Goal: Task Accomplishment & Management: Complete application form

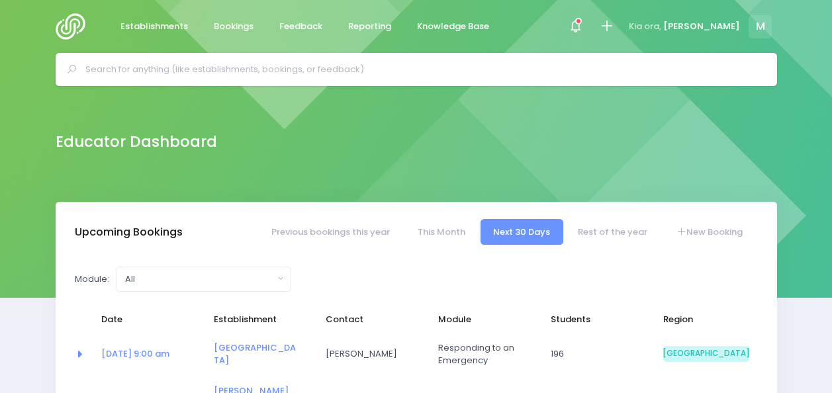
select select "5"
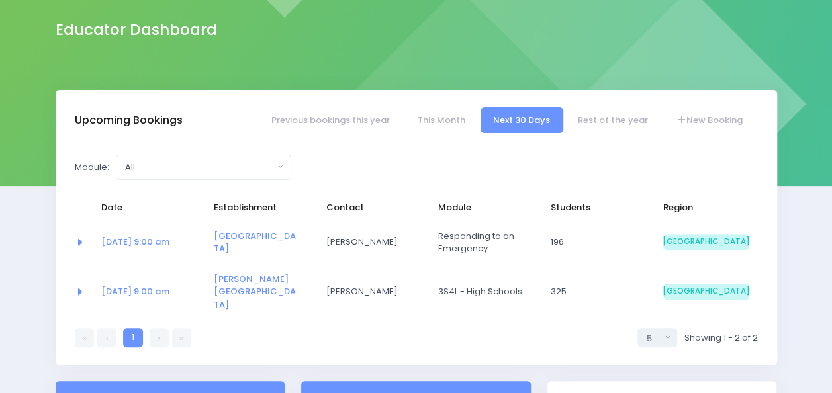
scroll to position [101, 0]
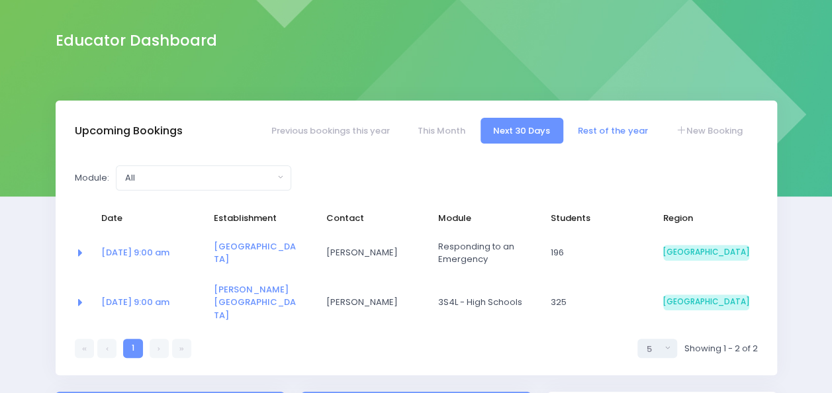
click at [603, 126] on link "Rest of the year" at bounding box center [613, 131] width 95 height 26
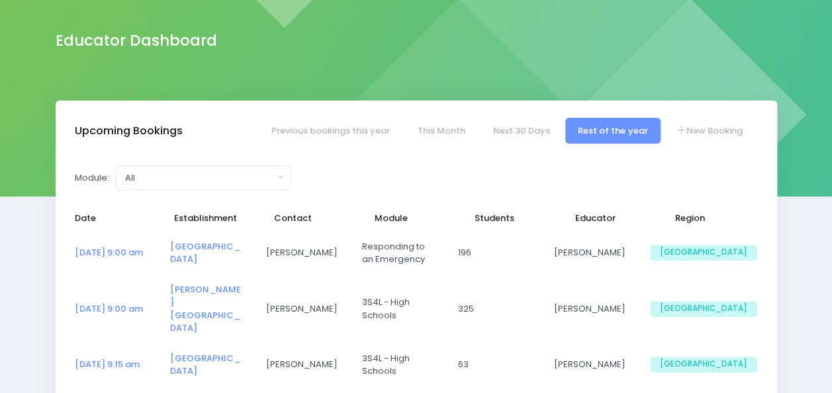
select select "5"
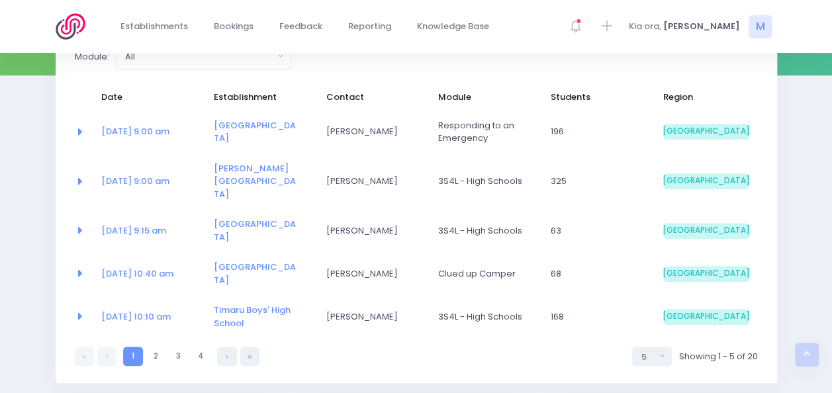
scroll to position [227, 0]
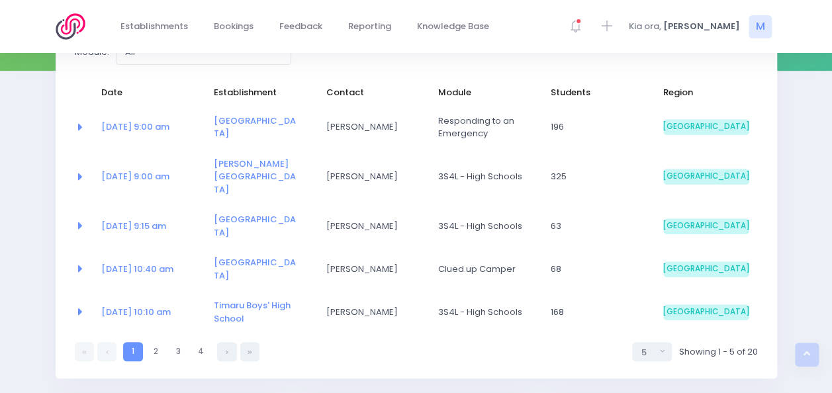
click at [813, 107] on div "Upcoming Bookings Previous bookings this year This Month Next 30 Days Rest of t…" at bounding box center [416, 319] width 832 height 689
click at [230, 342] on link at bounding box center [226, 351] width 19 height 19
select select "5"
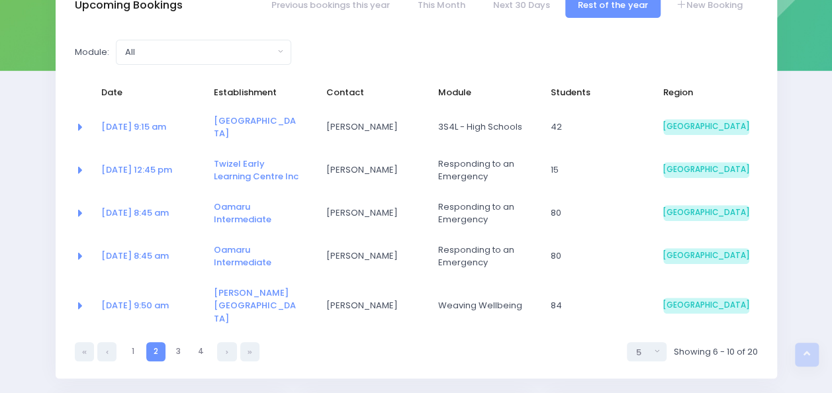
scroll to position [66, 0]
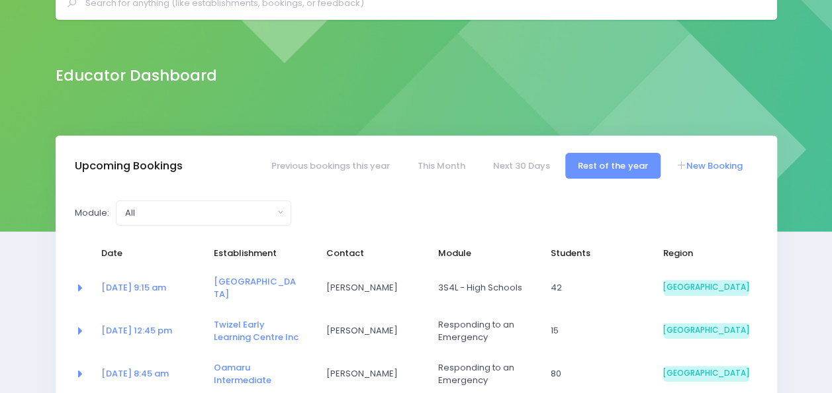
click at [709, 165] on link "New Booking" at bounding box center [709, 166] width 93 height 26
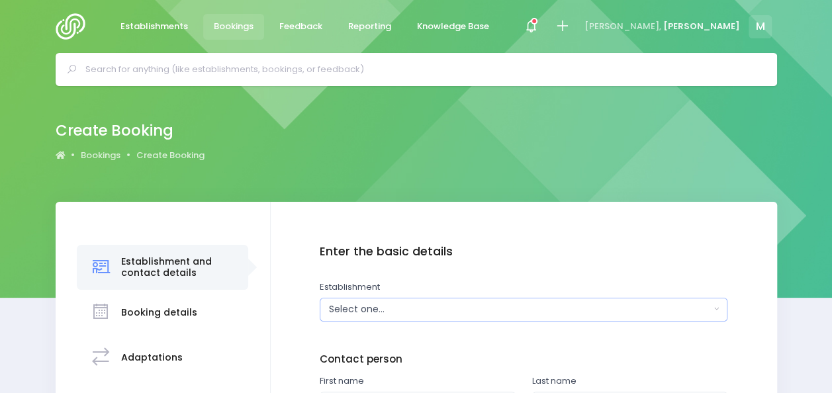
click at [368, 317] on button "Select one..." at bounding box center [524, 310] width 408 height 24
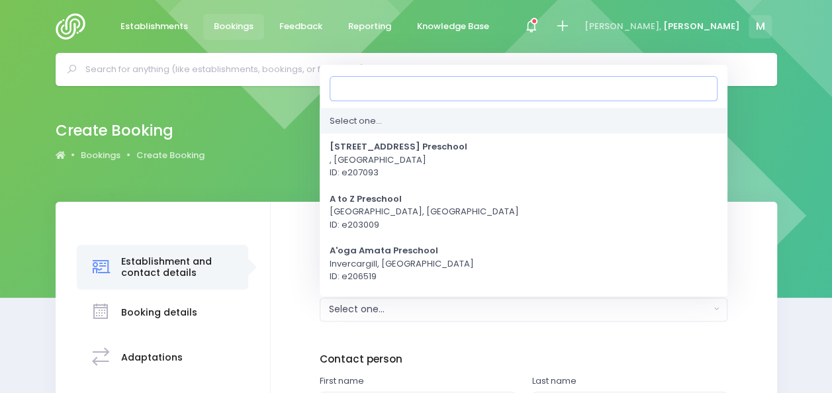
click at [368, 317] on button "Select one..." at bounding box center [524, 310] width 408 height 24
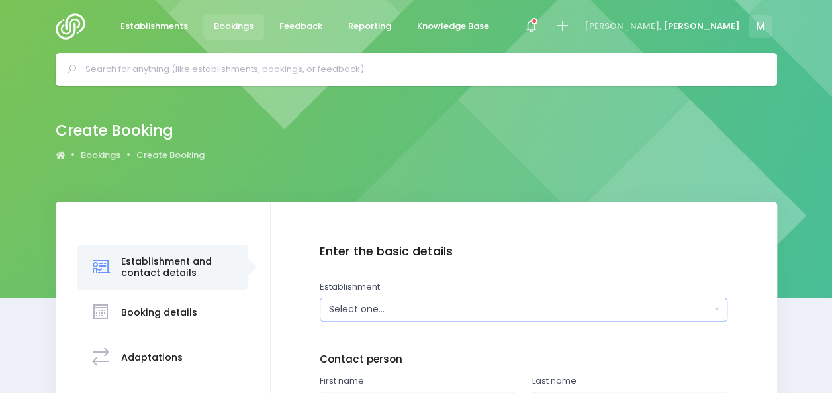
click at [368, 317] on button "Select one..." at bounding box center [524, 310] width 408 height 24
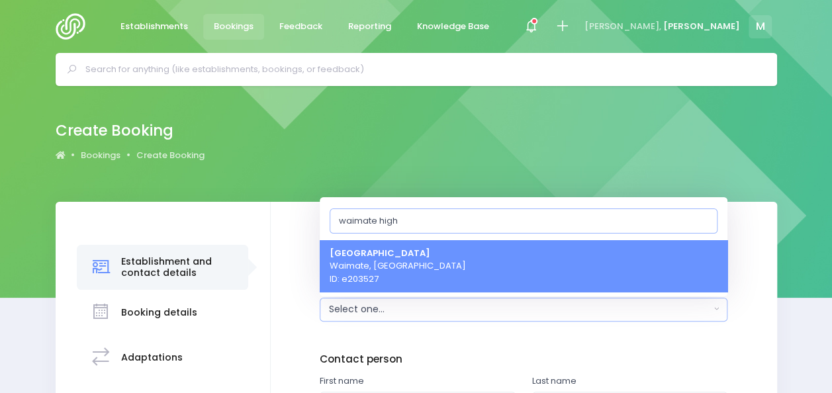
type input "waimate high"
click at [419, 261] on span "Waimate High School Waimate, South Island Region ID: e203527" at bounding box center [398, 265] width 136 height 39
select select "203527"
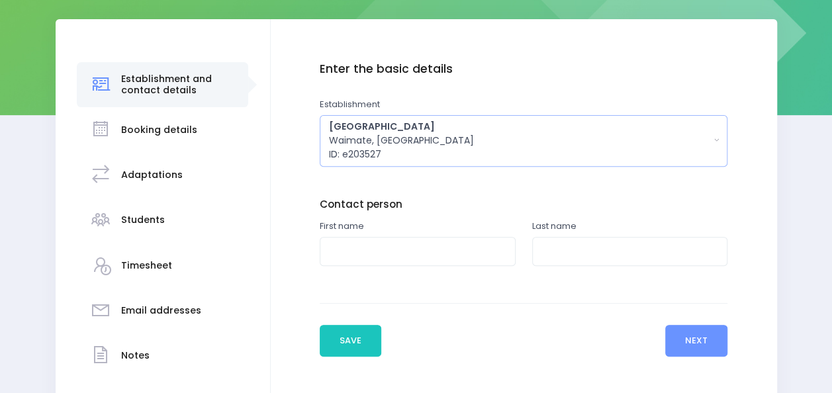
scroll to position [187, 0]
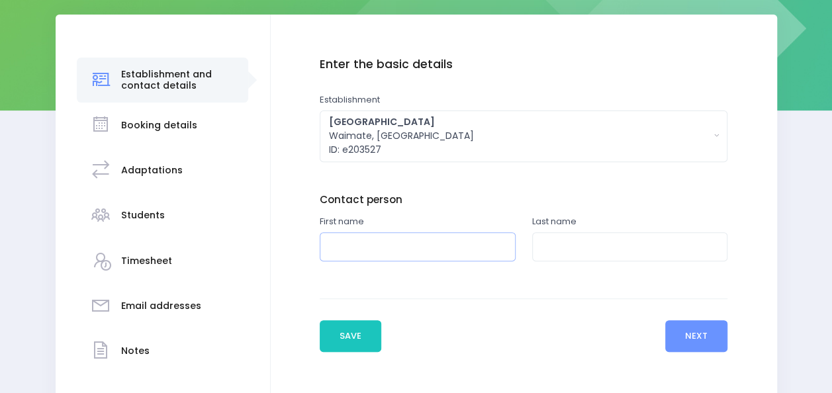
click at [379, 246] on input "text" at bounding box center [418, 247] width 196 height 30
type input "Kelly"
click at [562, 252] on input "text" at bounding box center [630, 247] width 196 height 30
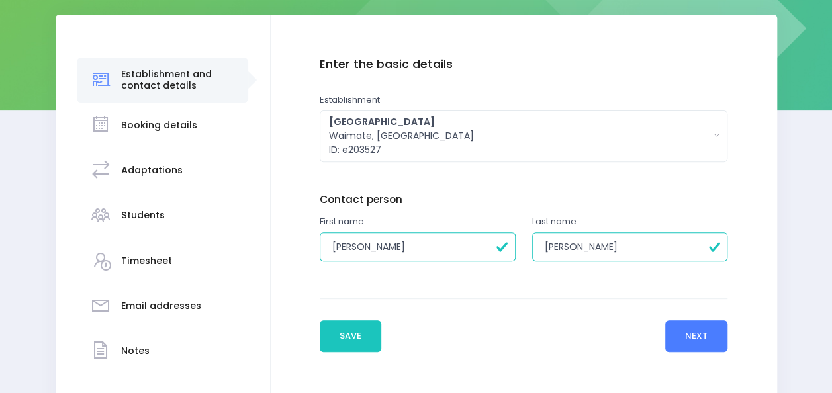
type input "Smith"
click at [702, 338] on button "Next" at bounding box center [697, 337] width 63 height 32
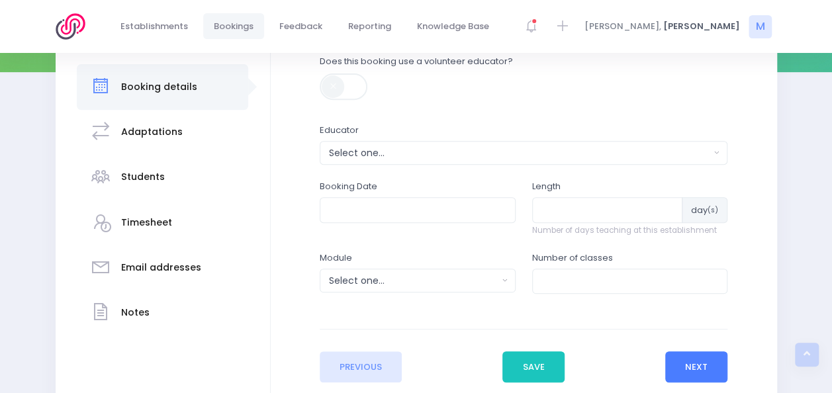
scroll to position [226, 0]
click at [367, 159] on div "Select one..." at bounding box center [519, 153] width 381 height 14
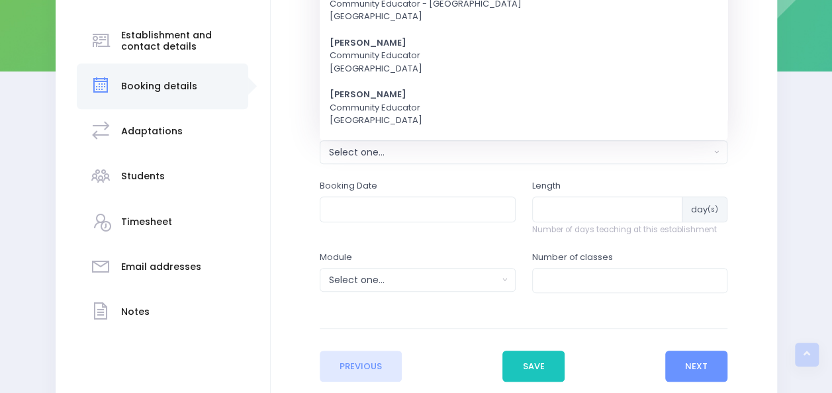
scroll to position [0, 0]
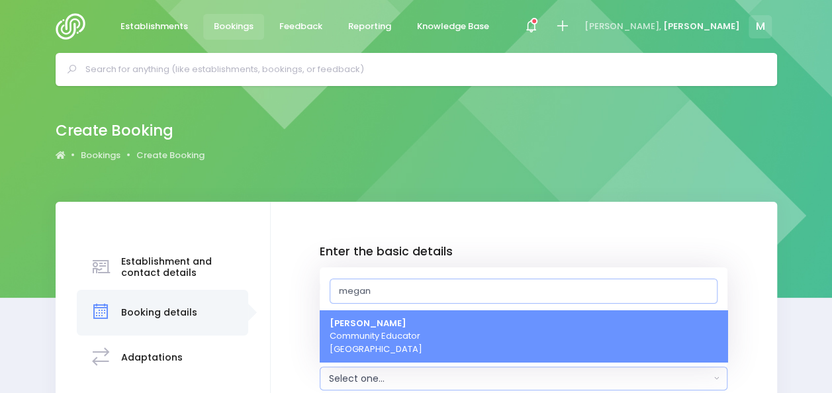
type input "megan"
click at [364, 342] on span "Megan Holden Community Educator South Island Region" at bounding box center [376, 336] width 93 height 39
select select "357484"
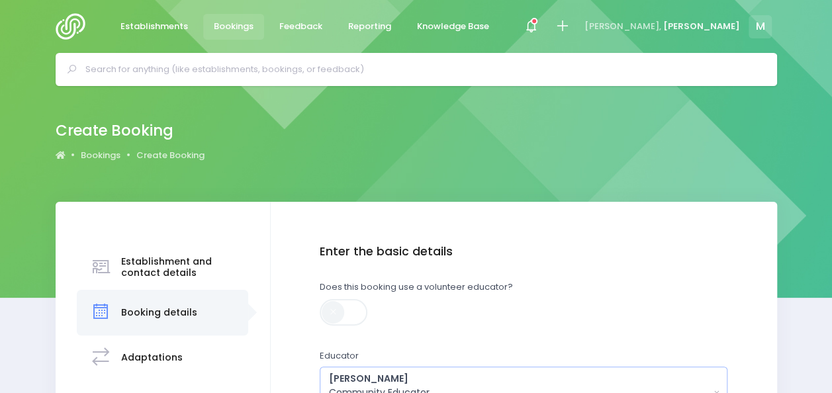
scroll to position [344, 0]
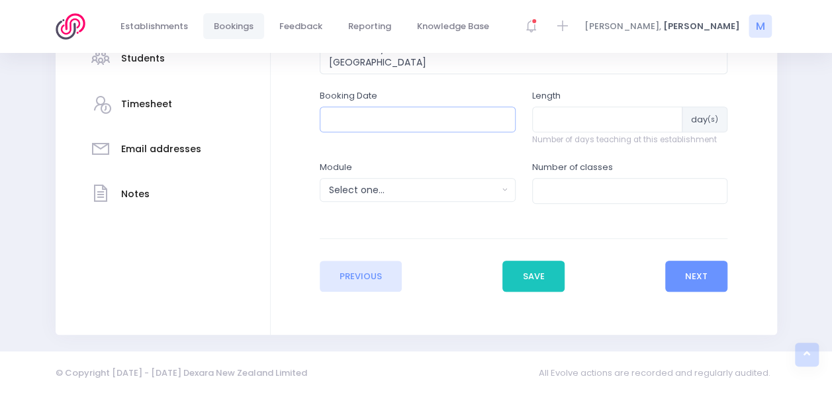
click at [348, 112] on input "text" at bounding box center [418, 119] width 196 height 25
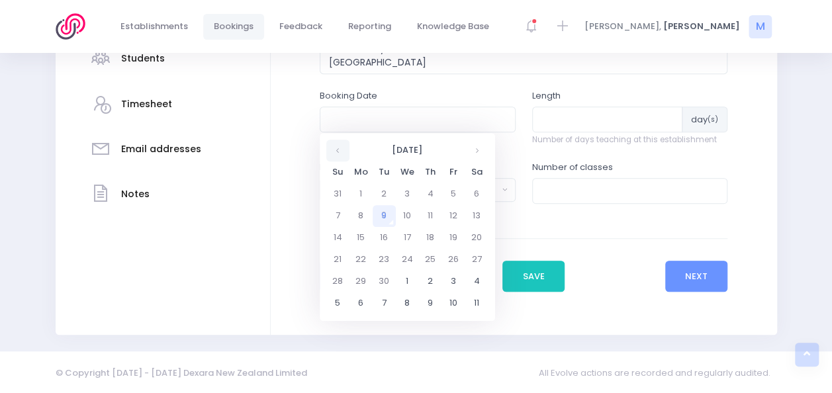
click at [334, 152] on th at bounding box center [337, 151] width 23 height 22
click at [481, 148] on th at bounding box center [477, 151] width 23 height 22
click at [430, 240] on td "16" at bounding box center [430, 238] width 23 height 22
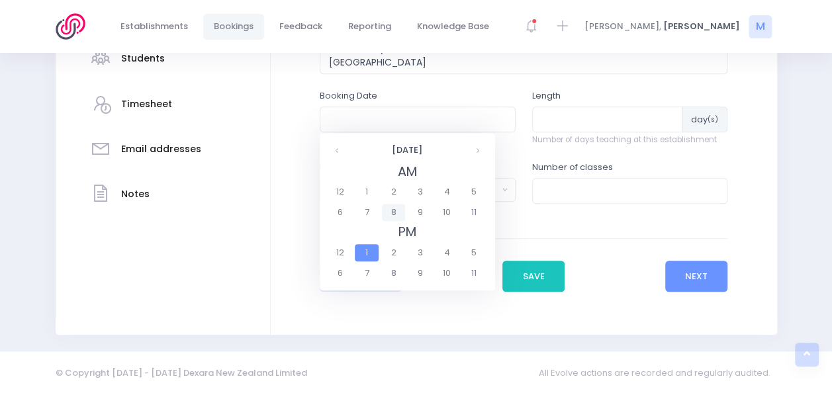
click at [392, 208] on span "8" at bounding box center [393, 212] width 23 height 17
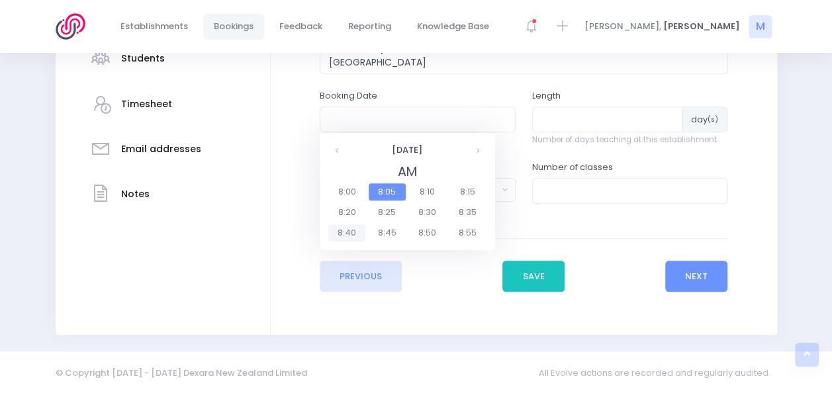
click at [350, 234] on span "8:40" at bounding box center [346, 232] width 37 height 17
type input "16/10/2025 08:40 AM"
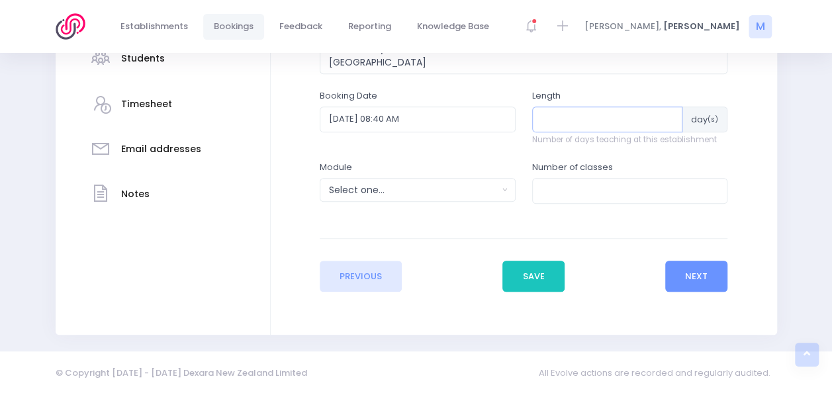
drag, startPoint x: 583, startPoint y: 123, endPoint x: 573, endPoint y: 122, distance: 10.0
click at [573, 122] on input "number" at bounding box center [607, 119] width 151 height 25
type input "1"
click at [407, 193] on div "Select one..." at bounding box center [413, 190] width 169 height 14
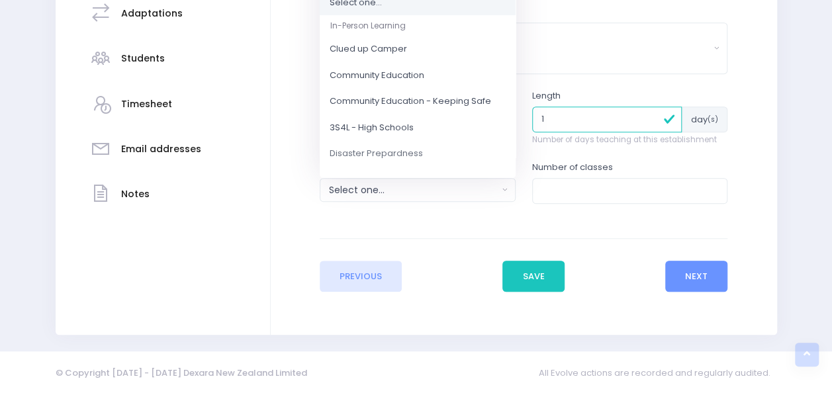
scroll to position [117, 0]
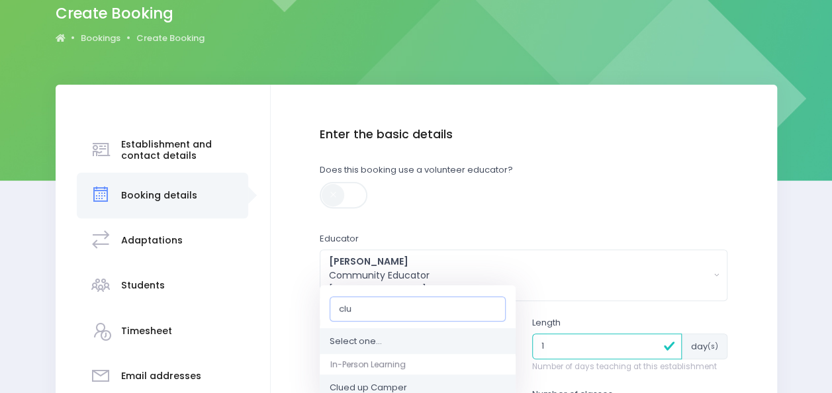
type input "clu"
click at [354, 383] on span "Clued up Camper" at bounding box center [368, 388] width 77 height 13
select select "Clued up Camper"
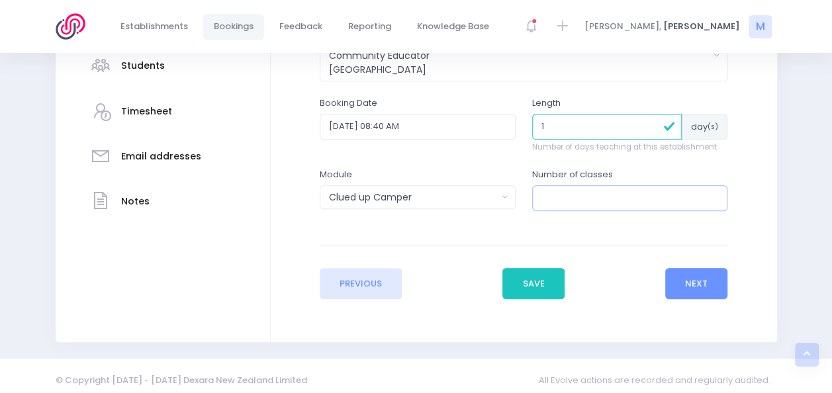
click at [573, 201] on input "number" at bounding box center [630, 197] width 196 height 25
type input "3"
click at [707, 277] on button "Next" at bounding box center [697, 284] width 63 height 32
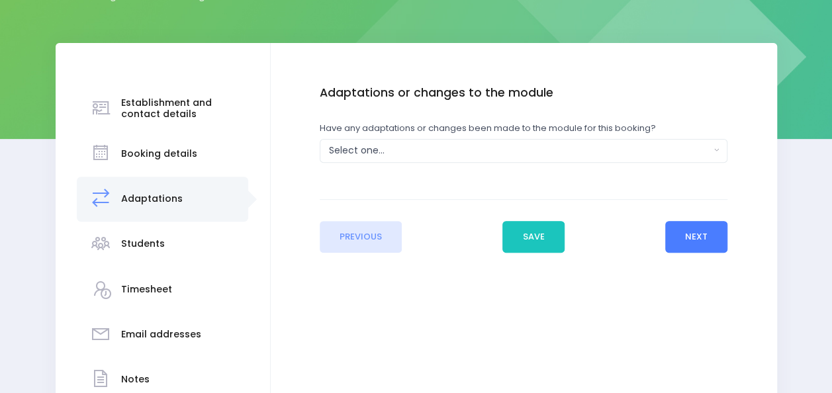
scroll to position [180, 0]
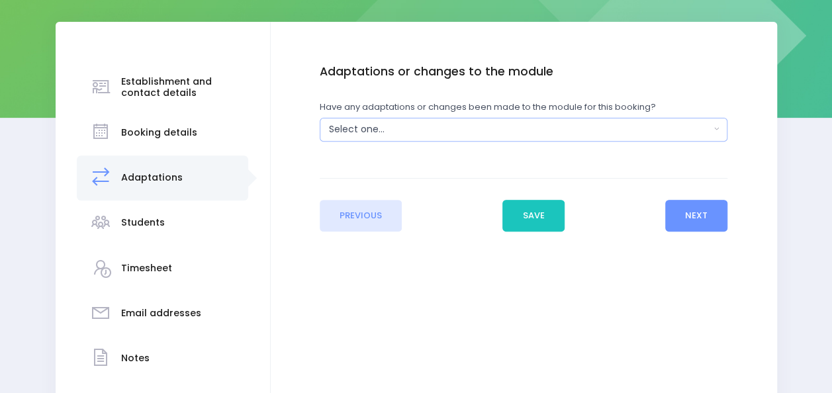
click at [424, 130] on div "Select one..." at bounding box center [519, 130] width 381 height 14
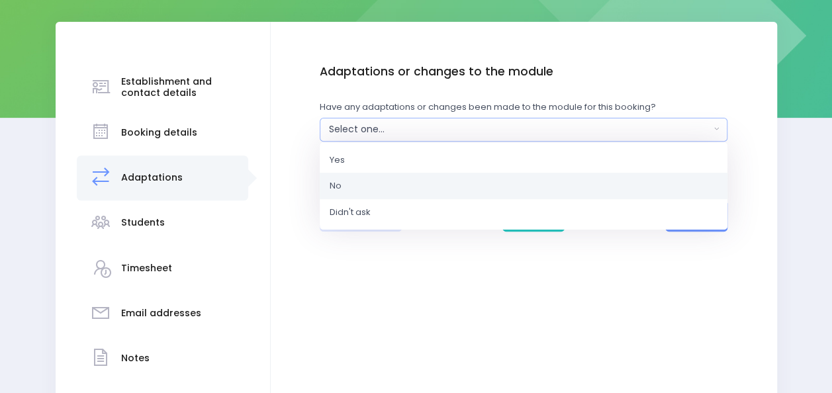
click at [389, 185] on link "No" at bounding box center [524, 186] width 408 height 26
select select "No"
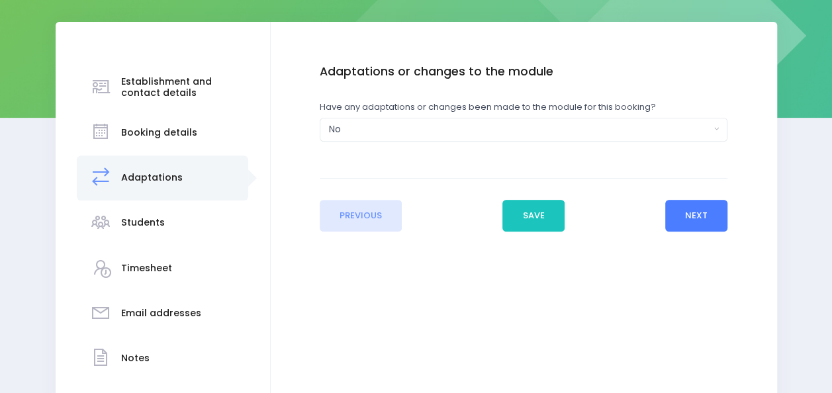
click at [705, 215] on button "Next" at bounding box center [697, 216] width 63 height 32
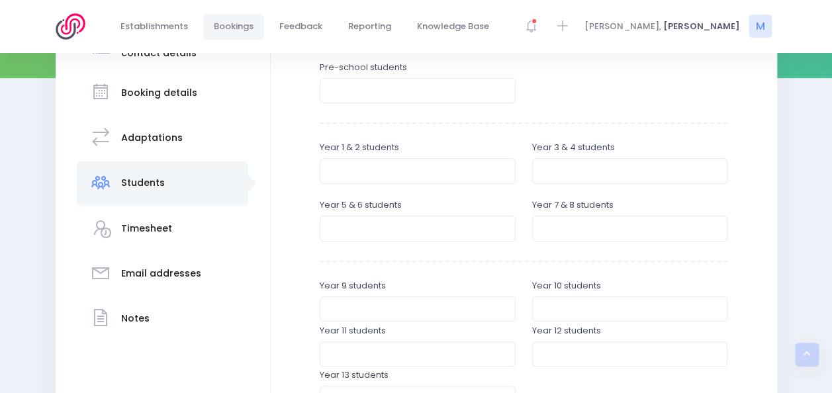
scroll to position [370, 0]
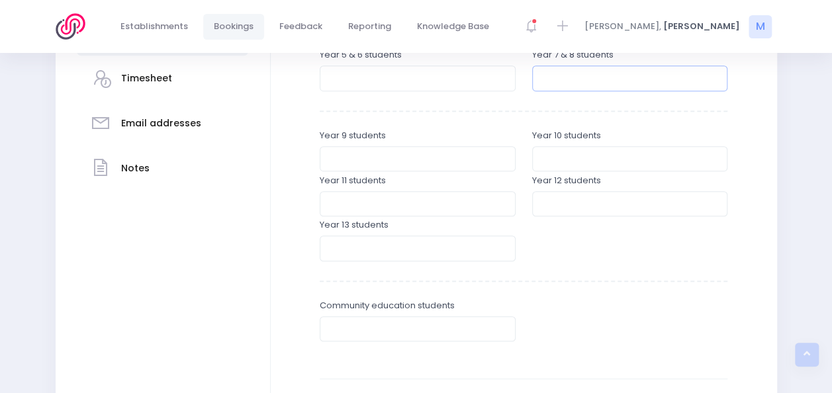
click at [571, 81] on input "number" at bounding box center [630, 78] width 196 height 25
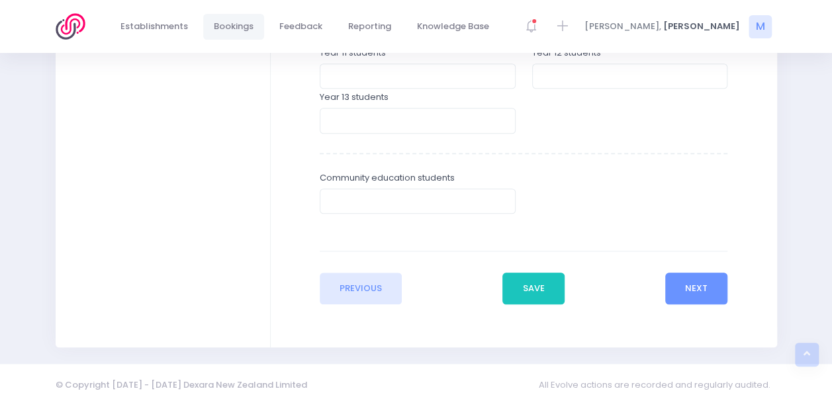
scroll to position [511, 0]
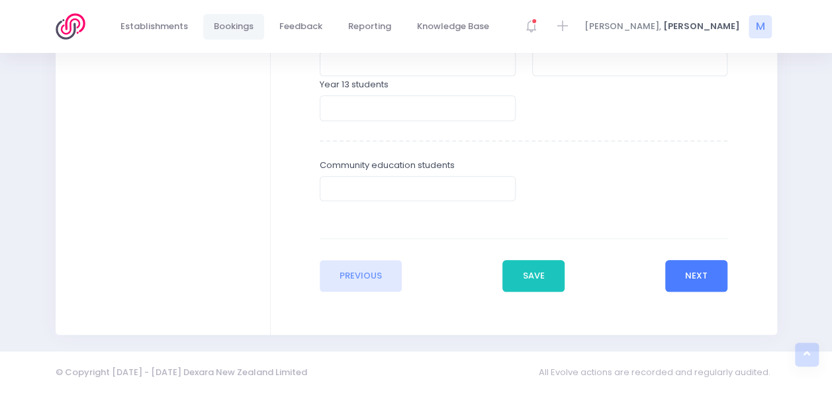
type input "75"
click at [713, 274] on button "Next" at bounding box center [697, 276] width 63 height 32
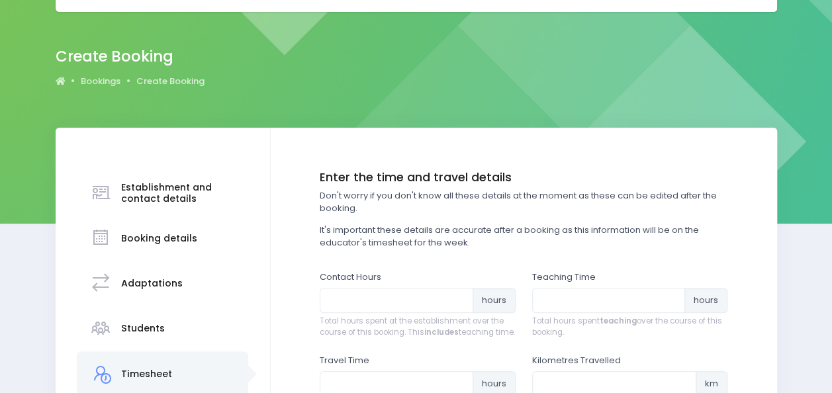
scroll to position [77, 0]
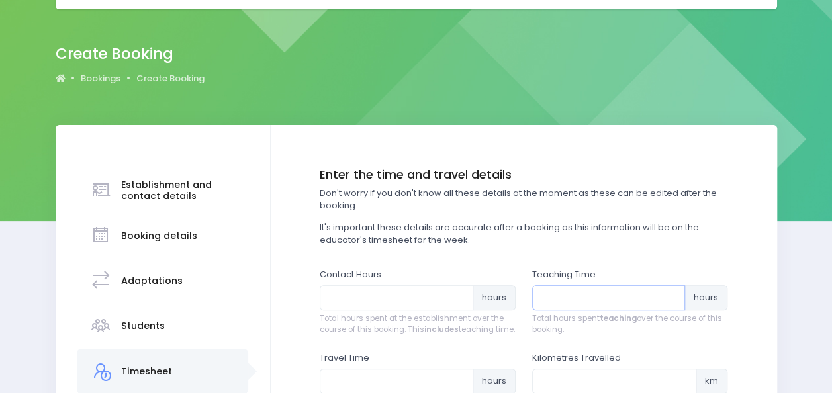
click at [551, 296] on input "number" at bounding box center [609, 297] width 154 height 25
type input "3.75"
click at [360, 281] on div "Contact Hours hours Total hours spent at the establishment over the course of t…" at bounding box center [418, 302] width 196 height 68
click at [358, 298] on input "number" at bounding box center [397, 297] width 154 height 25
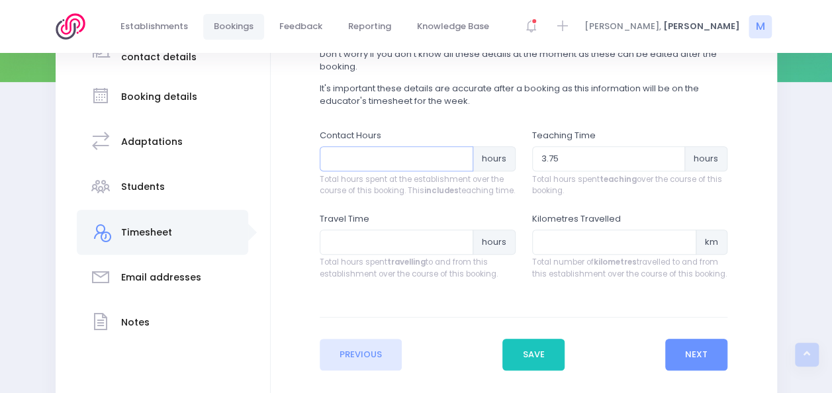
scroll to position [217, 0]
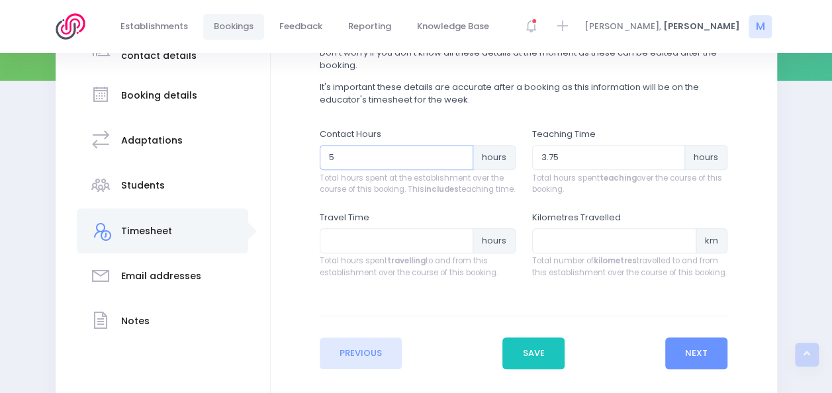
type input "5"
click at [334, 254] on input "number" at bounding box center [397, 240] width 154 height 25
type input "1.25"
click at [689, 360] on button "Next" at bounding box center [697, 354] width 63 height 32
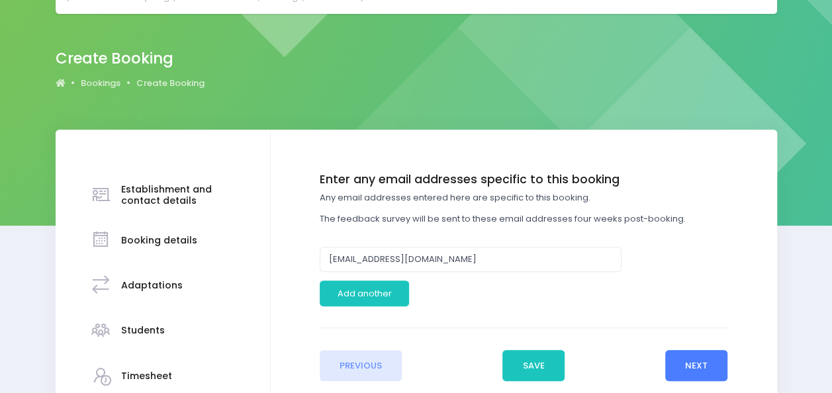
scroll to position [89, 0]
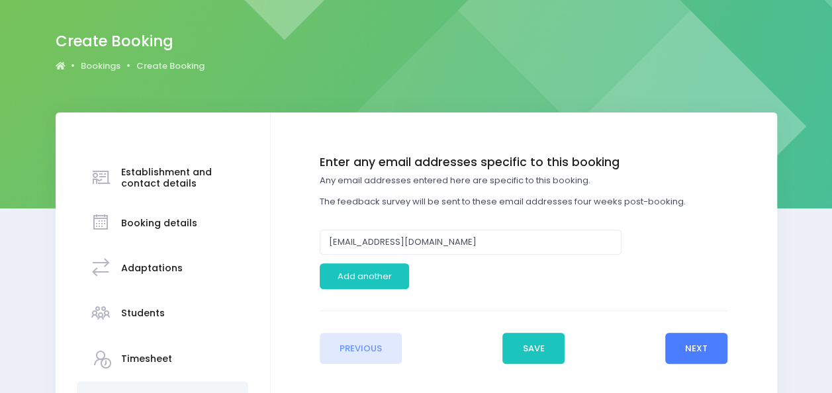
click at [676, 350] on button "Next" at bounding box center [697, 349] width 63 height 32
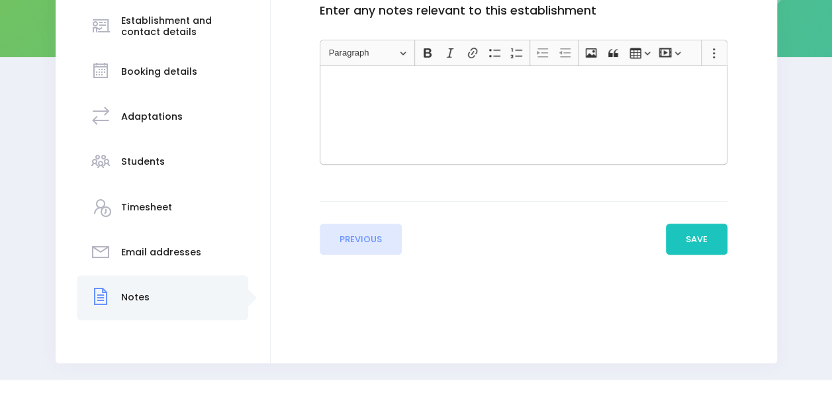
scroll to position [244, 0]
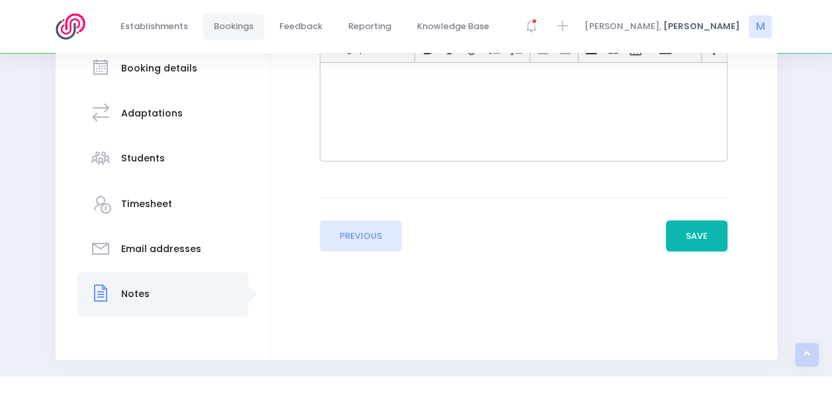
click at [685, 238] on button "Save" at bounding box center [697, 237] width 62 height 32
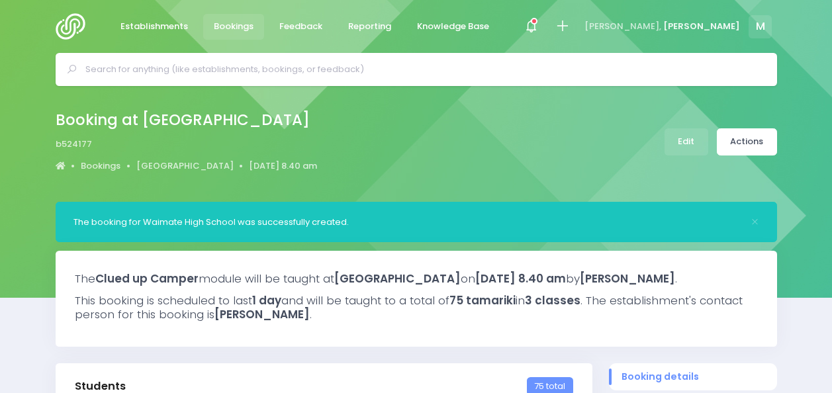
select select "5"
click at [65, 34] on img at bounding box center [75, 26] width 38 height 26
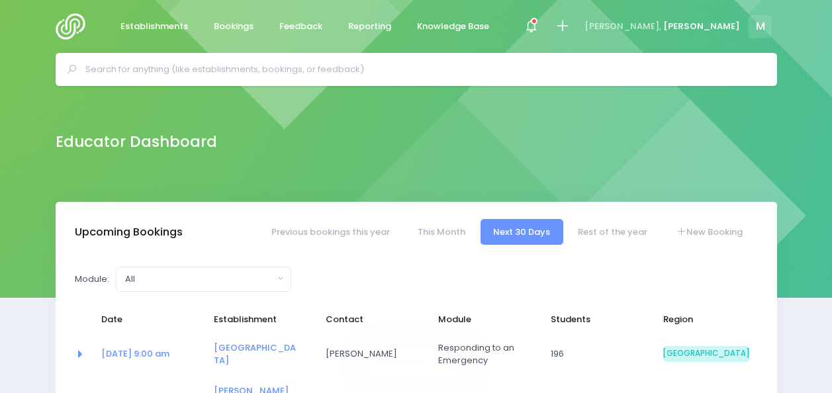
select select "5"
click at [599, 229] on link "Rest of the year" at bounding box center [613, 232] width 95 height 26
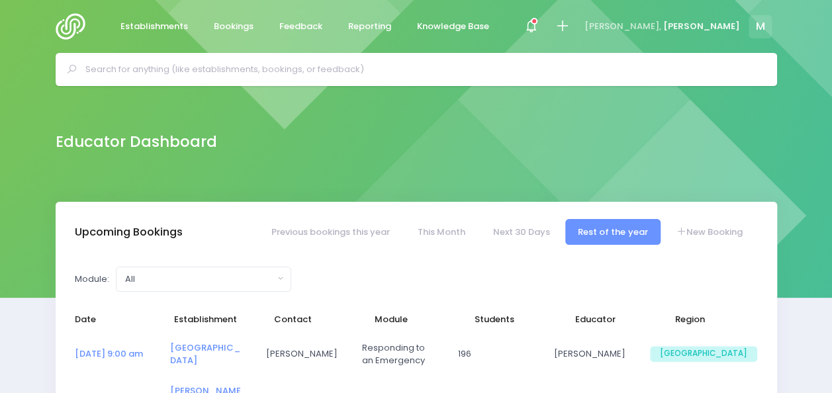
select select "5"
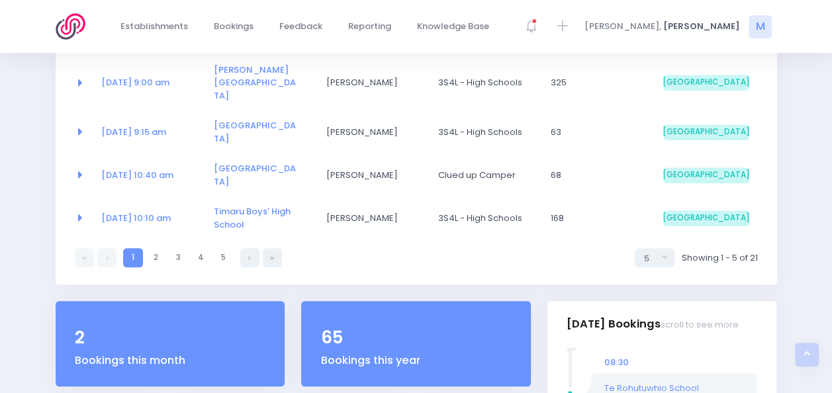
scroll to position [319, 0]
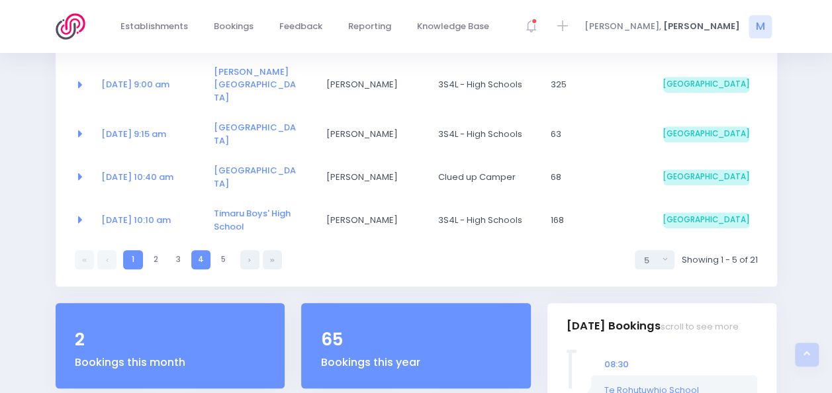
click at [201, 250] on link "4" at bounding box center [200, 259] width 19 height 19
select select "5"
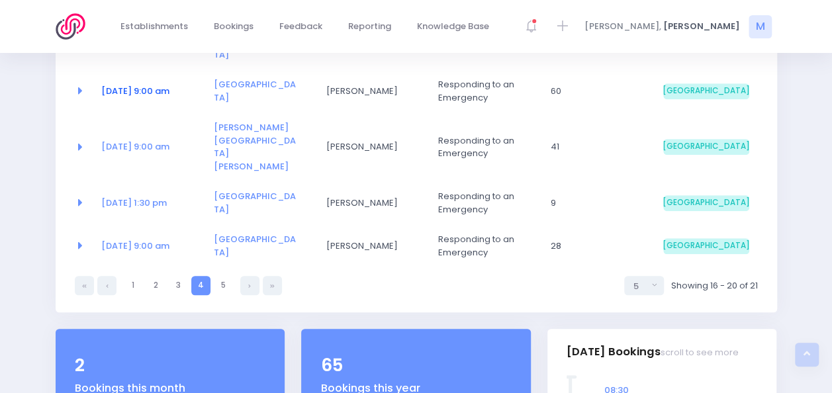
click at [160, 85] on link "21 Nov at 9:00 am" at bounding box center [135, 91] width 68 height 13
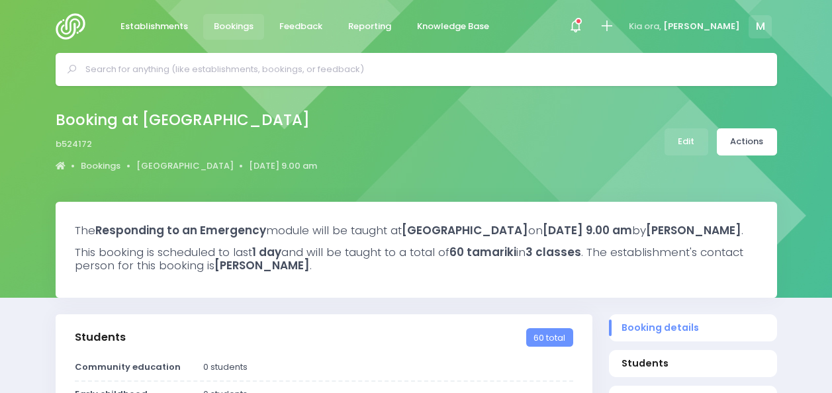
select select "5"
click at [694, 131] on link "Edit" at bounding box center [687, 141] width 44 height 27
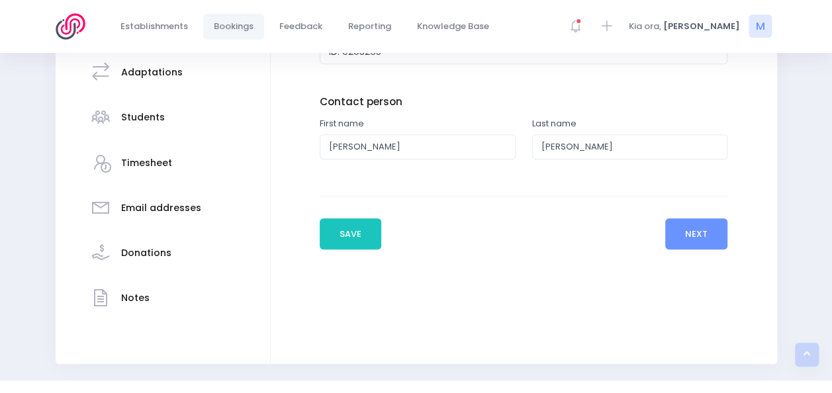
scroll to position [288, 0]
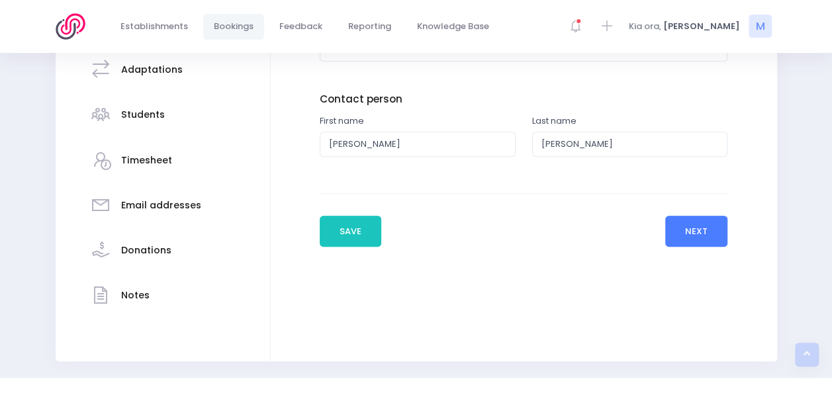
click at [701, 232] on button "Next" at bounding box center [697, 232] width 63 height 32
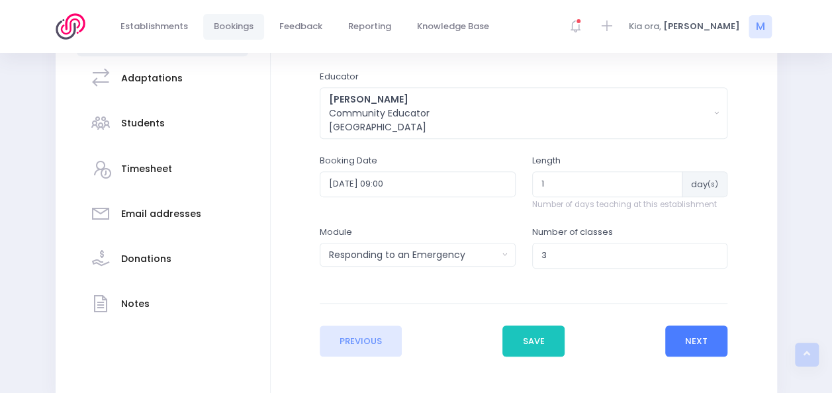
scroll to position [281, 0]
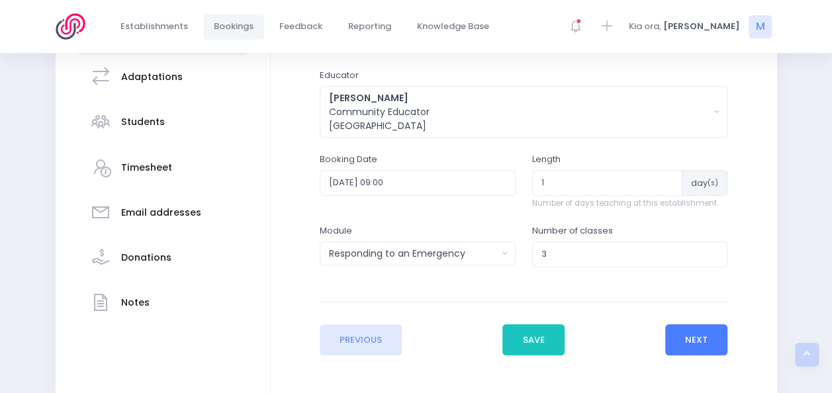
click at [695, 340] on button "Next" at bounding box center [697, 340] width 63 height 32
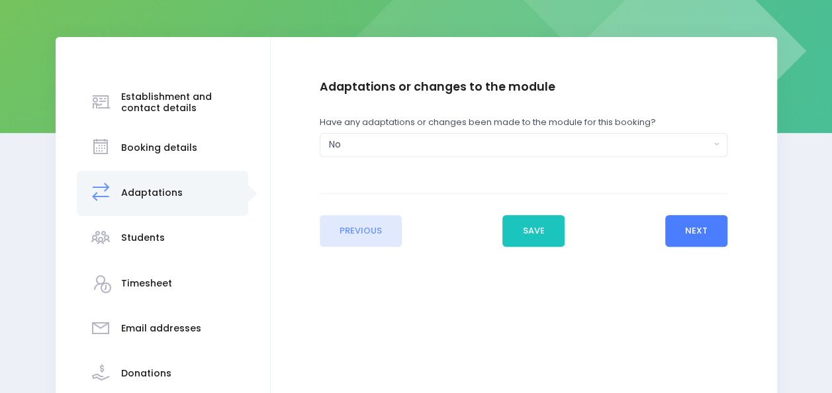
scroll to position [167, 0]
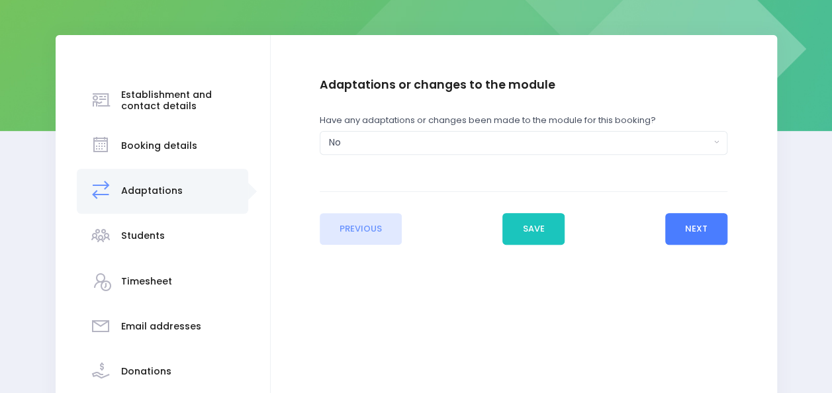
click at [703, 233] on button "Next" at bounding box center [697, 229] width 63 height 32
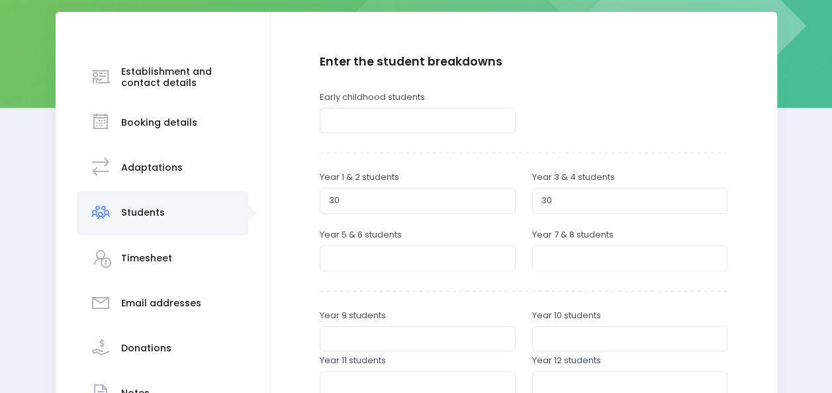
scroll to position [191, 0]
click at [550, 201] on input "30" at bounding box center [630, 199] width 196 height 25
type input "33"
click at [433, 199] on input "30" at bounding box center [418, 199] width 196 height 25
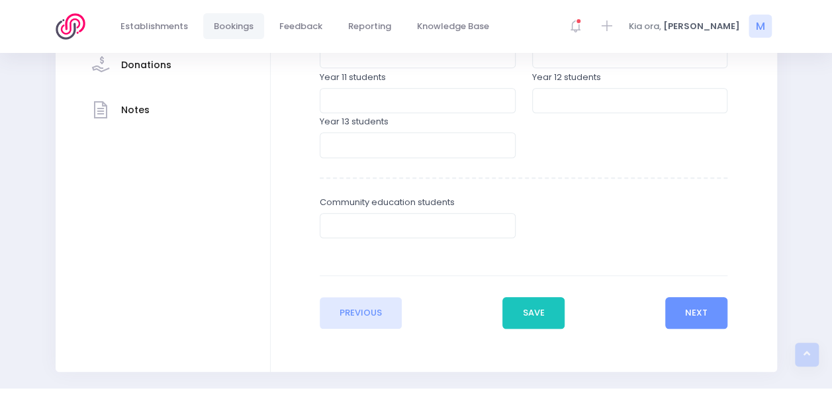
scroll to position [474, 0]
type input "33"
click at [537, 310] on button "Save" at bounding box center [534, 313] width 62 height 32
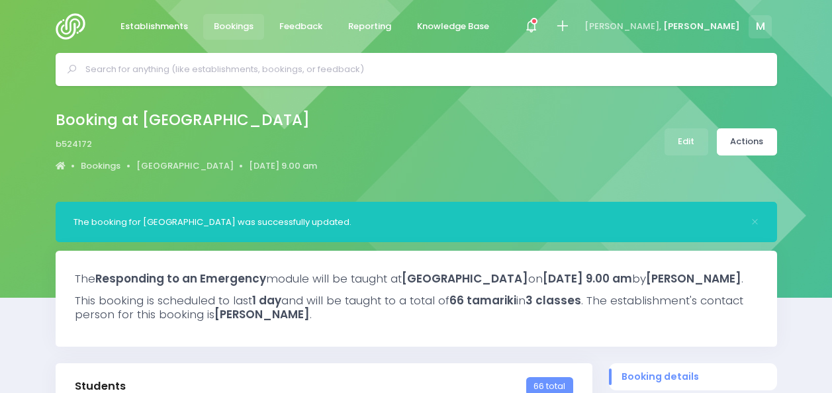
select select "5"
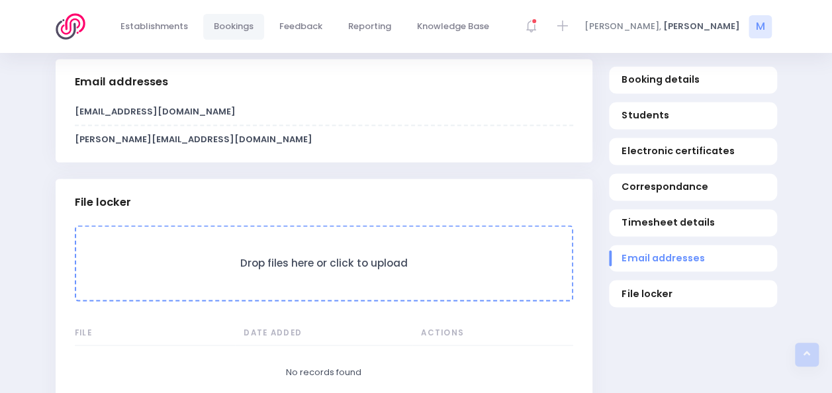
scroll to position [1134, 0]
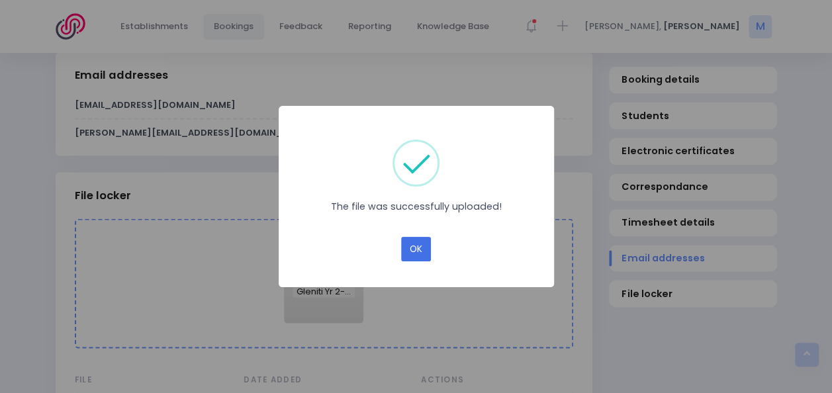
click at [413, 249] on button "OK" at bounding box center [416, 249] width 30 height 25
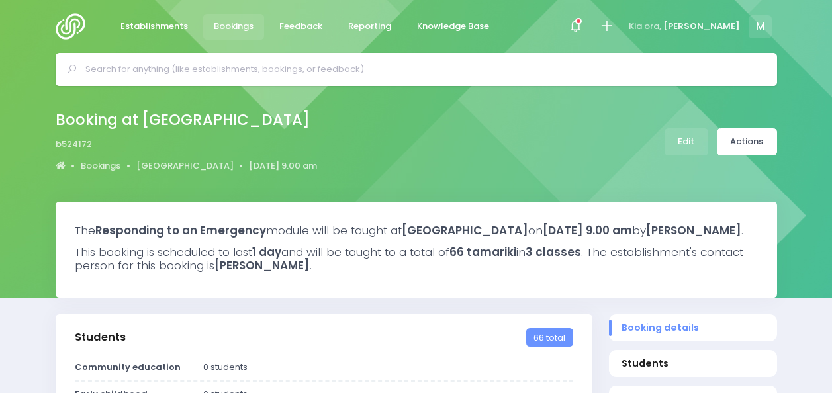
select select "5"
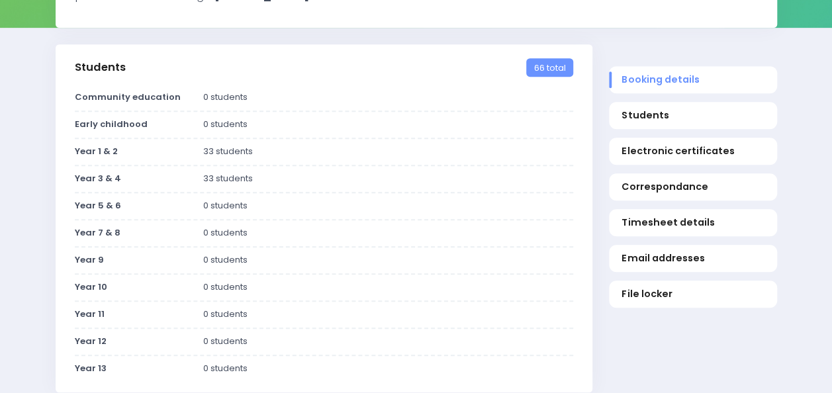
scroll to position [91, 0]
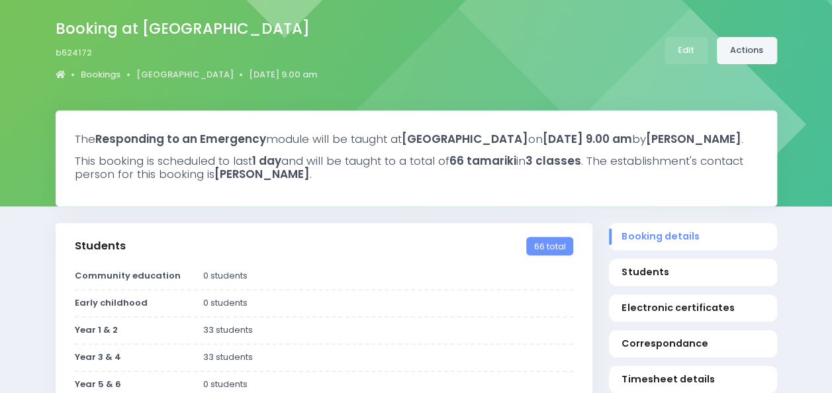
click at [745, 57] on link "Actions" at bounding box center [747, 50] width 60 height 27
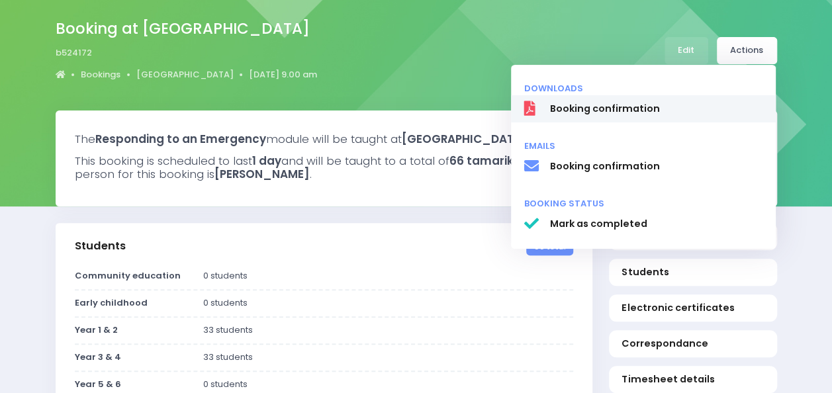
click at [634, 103] on span "Booking confirmation" at bounding box center [656, 109] width 213 height 14
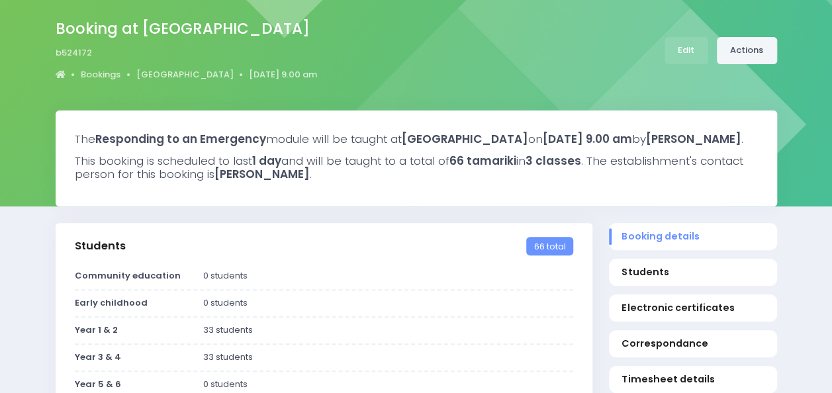
click at [749, 52] on link "Actions" at bounding box center [747, 50] width 60 height 27
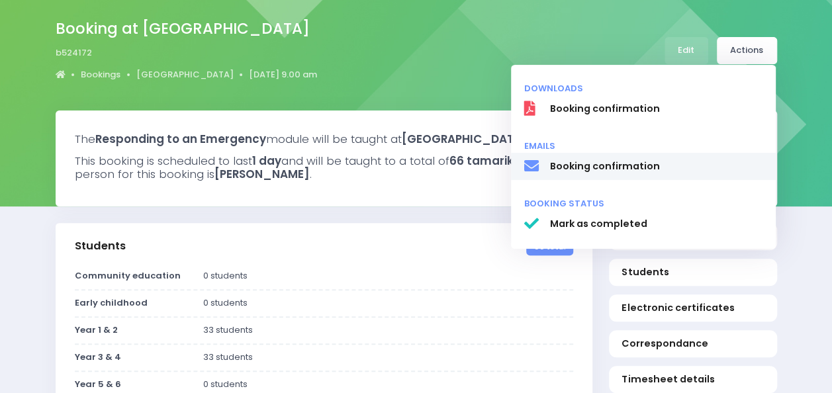
click at [611, 168] on span "Booking confirmation" at bounding box center [656, 167] width 213 height 14
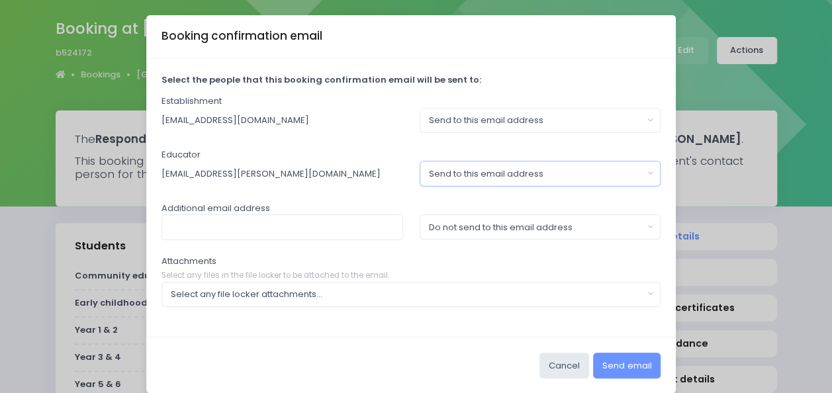
click at [580, 173] on div "Send to this email address" at bounding box center [536, 174] width 215 height 13
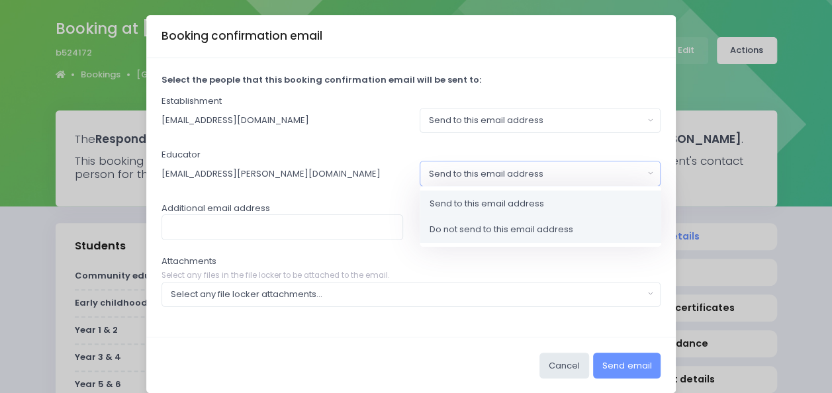
click at [519, 227] on span "Do not send to this email address" at bounding box center [502, 229] width 144 height 13
select select "no_email"
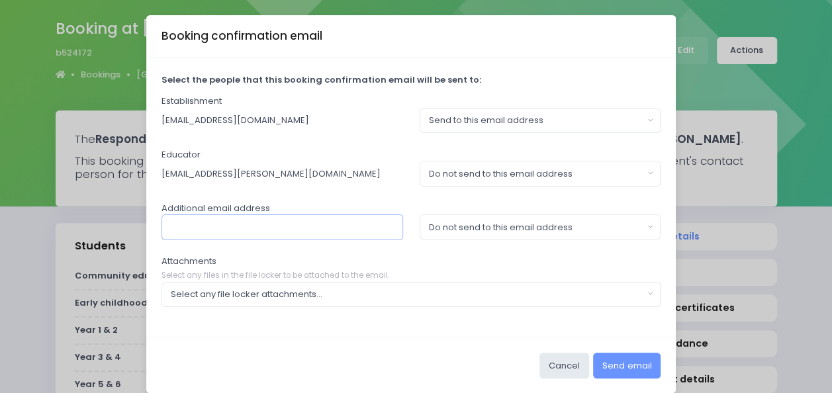
click at [299, 224] on input "text" at bounding box center [283, 227] width 242 height 25
type input "[PERSON_NAME][EMAIL_ADDRESS][DOMAIN_NAME]"
click at [453, 230] on div "Do not send to this email address" at bounding box center [536, 227] width 215 height 13
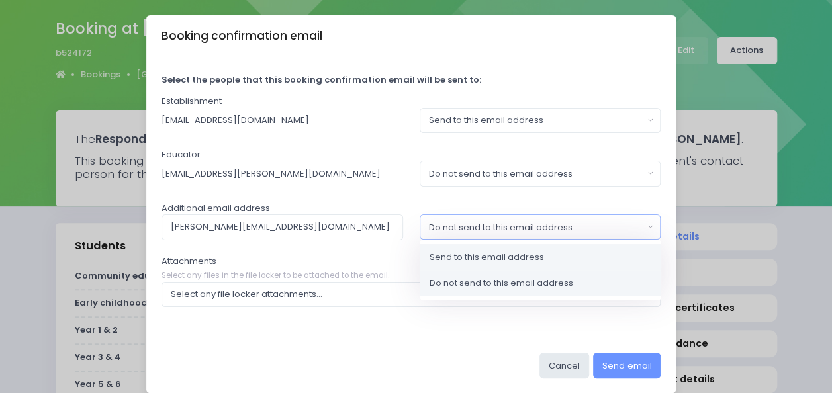
click at [462, 254] on span "Send to this email address" at bounding box center [487, 257] width 115 height 13
select select "send"
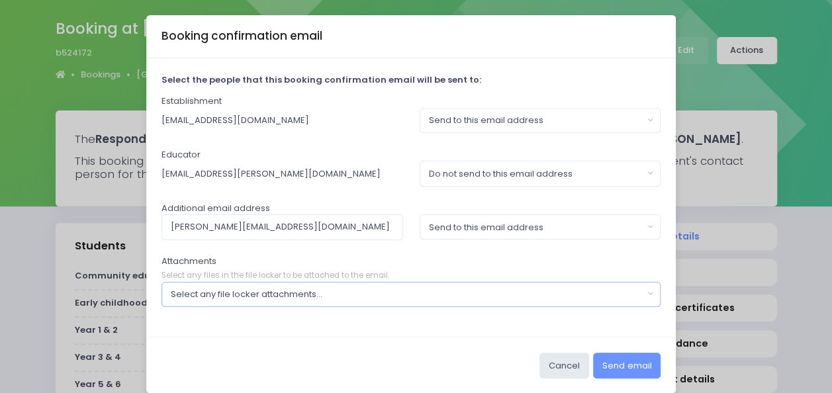
click at [331, 290] on div "Select any file locker attachments..." at bounding box center [407, 294] width 473 height 13
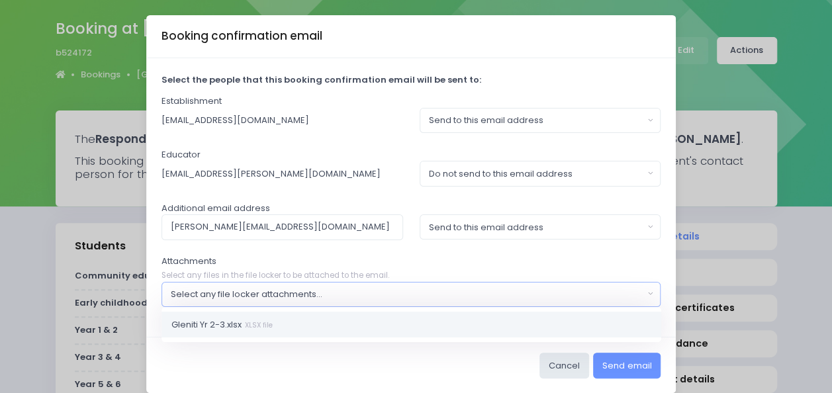
click at [244, 327] on small "XLSX file" at bounding box center [257, 325] width 31 height 10
select select "11239"
click at [616, 362] on button "Send email" at bounding box center [627, 365] width 68 height 25
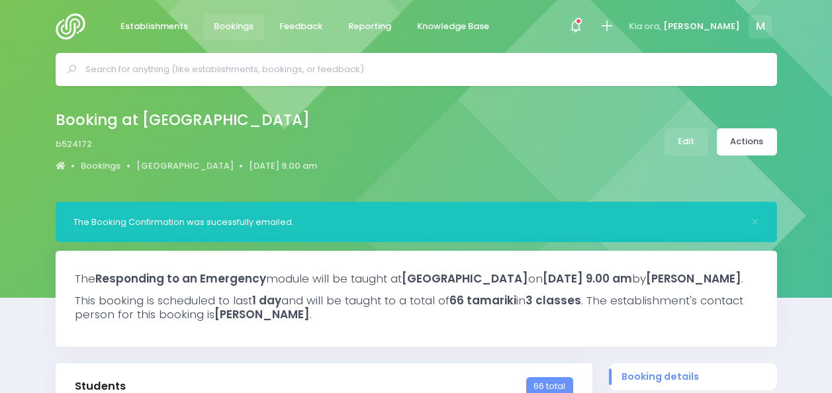
select select "5"
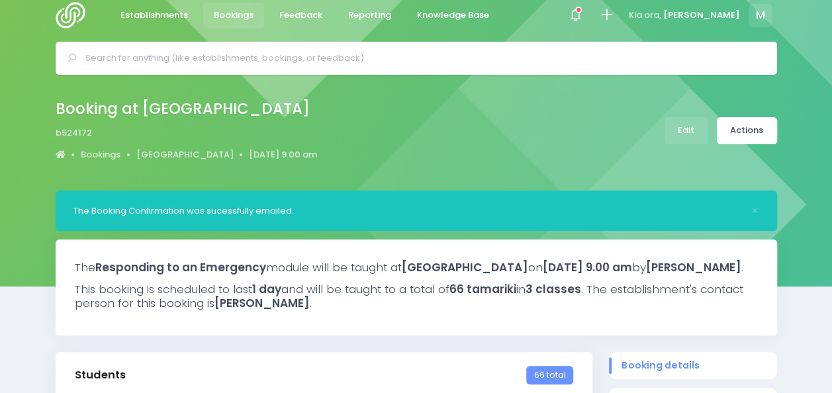
scroll to position [7, 0]
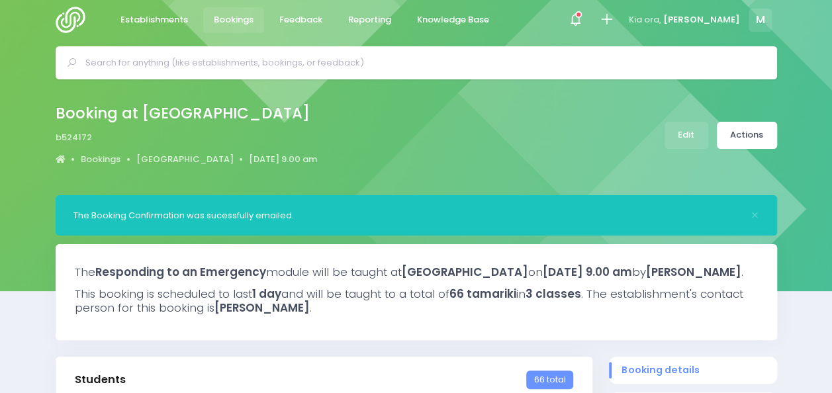
click at [77, 15] on img at bounding box center [75, 20] width 38 height 26
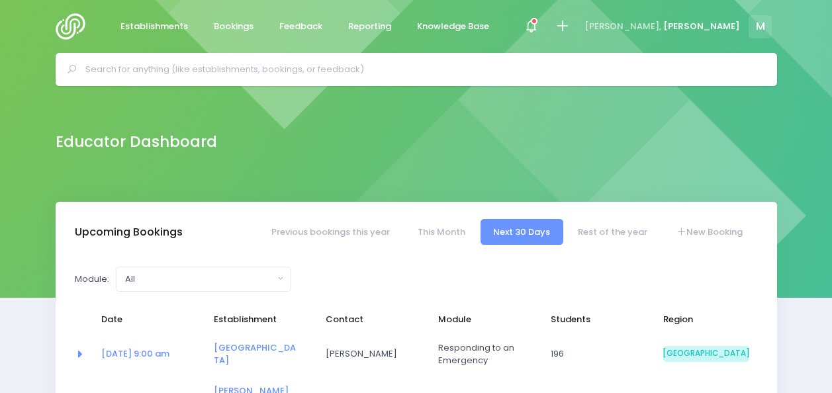
select select "5"
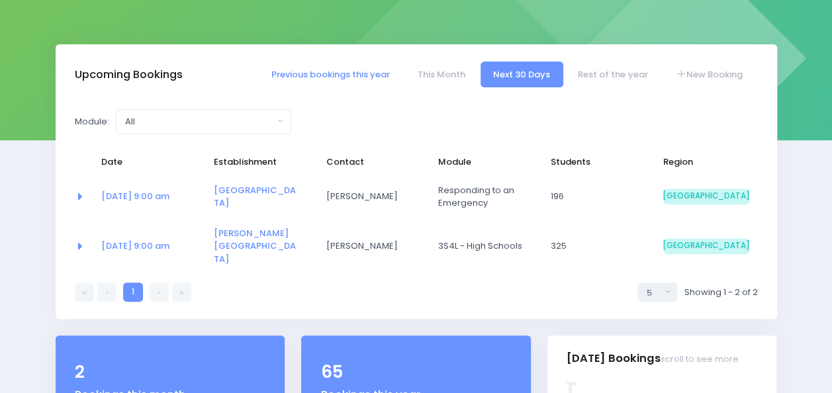
scroll to position [159, 0]
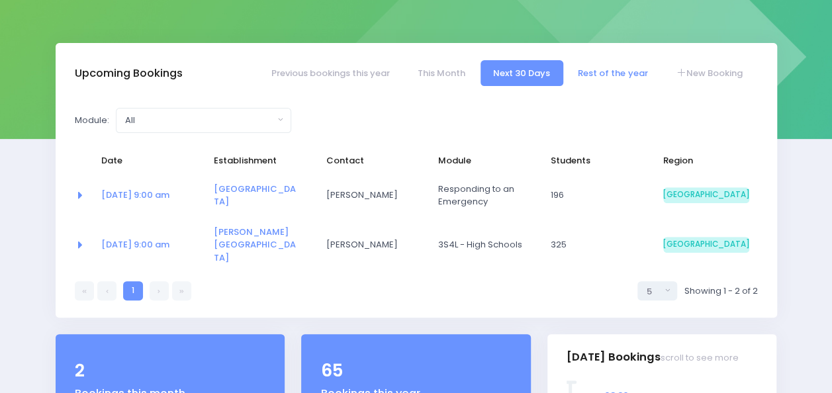
click at [598, 70] on link "Rest of the year" at bounding box center [613, 73] width 95 height 26
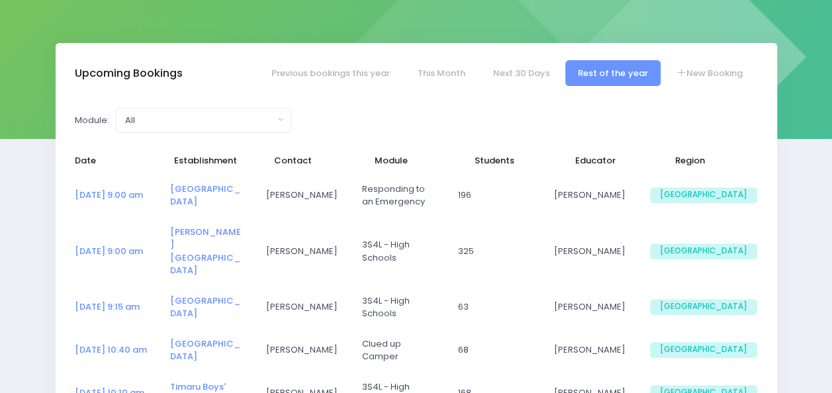
select select "5"
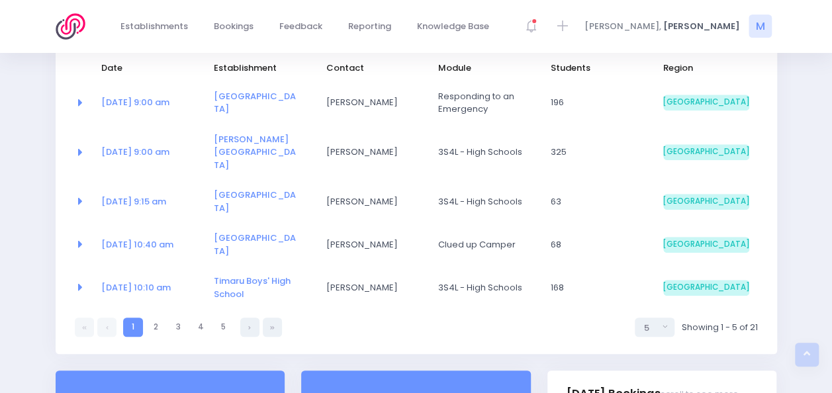
scroll to position [252, 0]
click at [158, 317] on link "2" at bounding box center [155, 326] width 19 height 19
select select "5"
